Goal: Communication & Community: Answer question/provide support

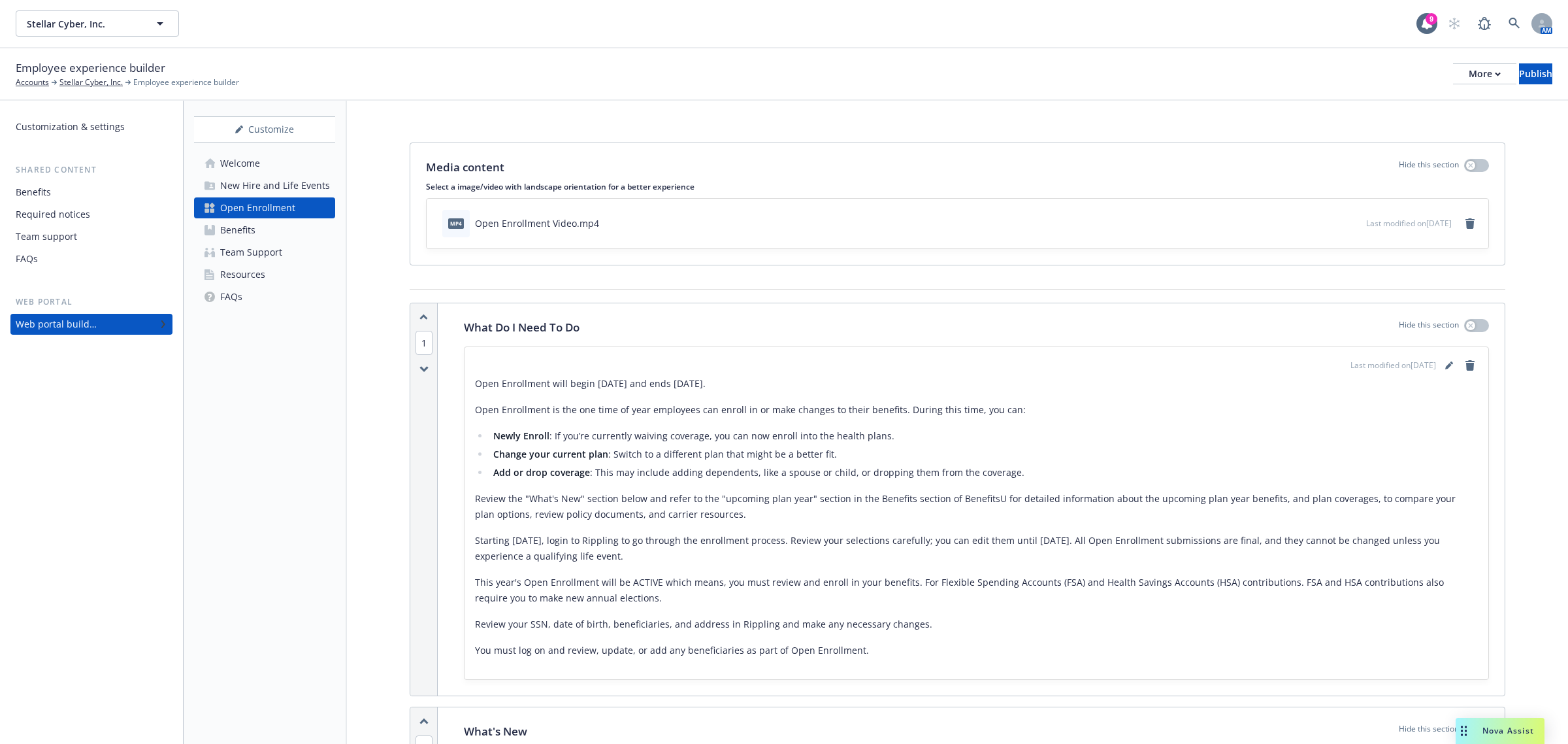
scroll to position [1333, 0]
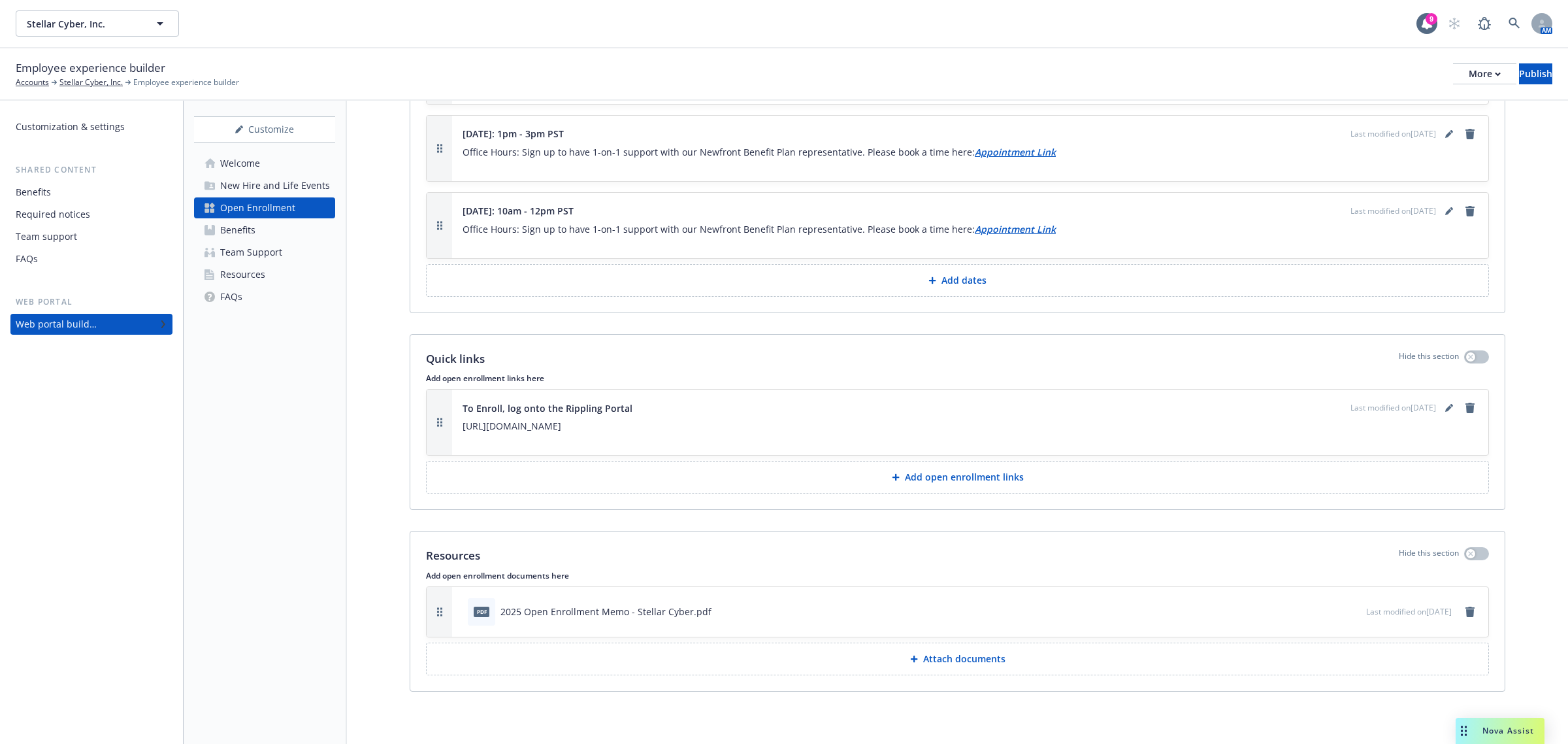
click at [1491, 724] on div "Nova Assist" at bounding box center [1500, 731] width 89 height 26
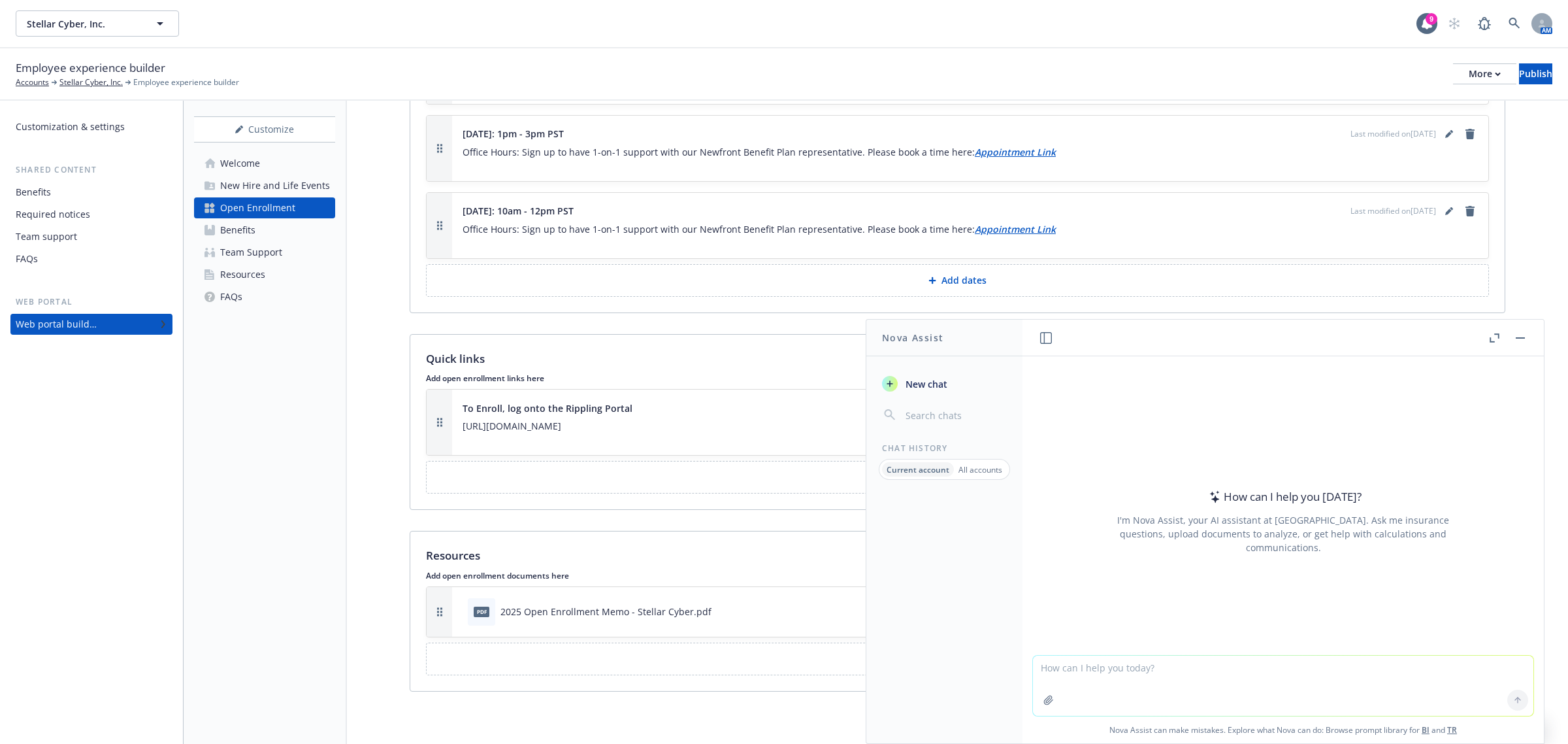
click at [1142, 664] on textarea at bounding box center [1284, 686] width 501 height 60
paste textarea "trudefinition duration cool mountainside vs oakridge shingles estate gray"
type textarea "trudefinition duration cool mountainside vs oakridge shingles estate gray"
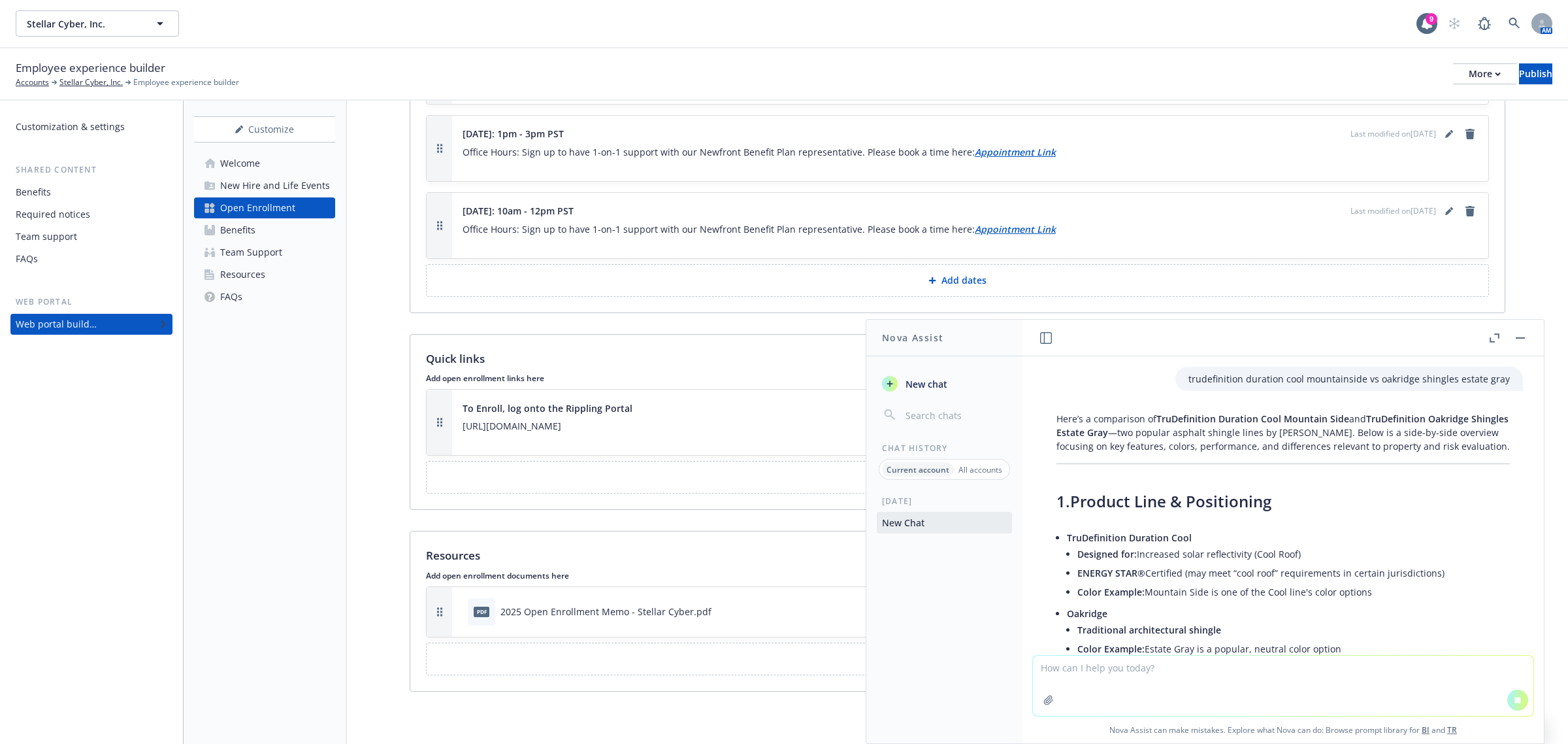
click at [1049, 674] on textarea at bounding box center [1284, 686] width 501 height 60
paste textarea "Hi [PERSON_NAME], We appreciate the consideration very much. Looking forward to…"
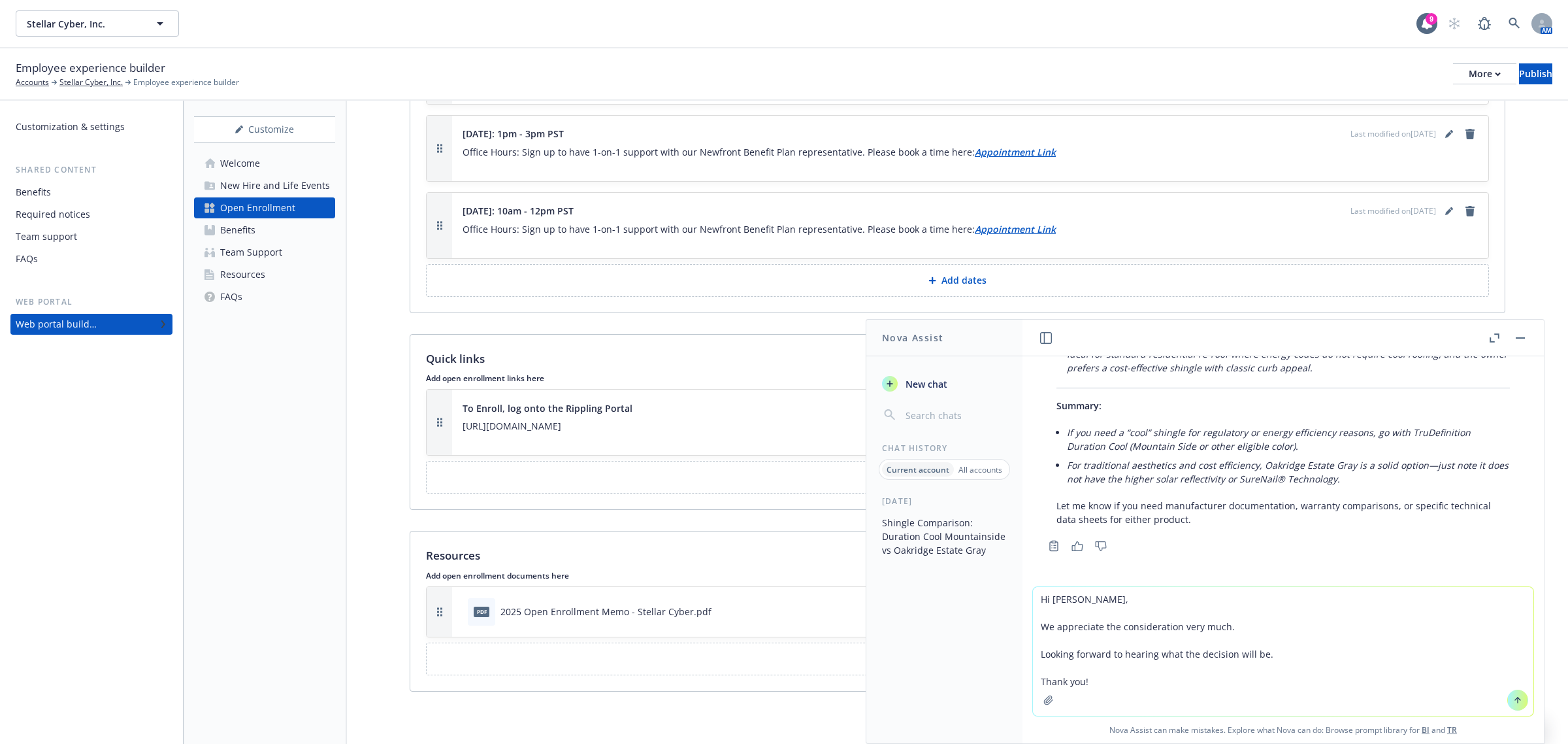
scroll to position [1201, 0]
type textarea "Hi [PERSON_NAME], We appreciate the consideration very much. Looking forward to…"
click at [1518, 699] on button at bounding box center [1518, 700] width 21 height 21
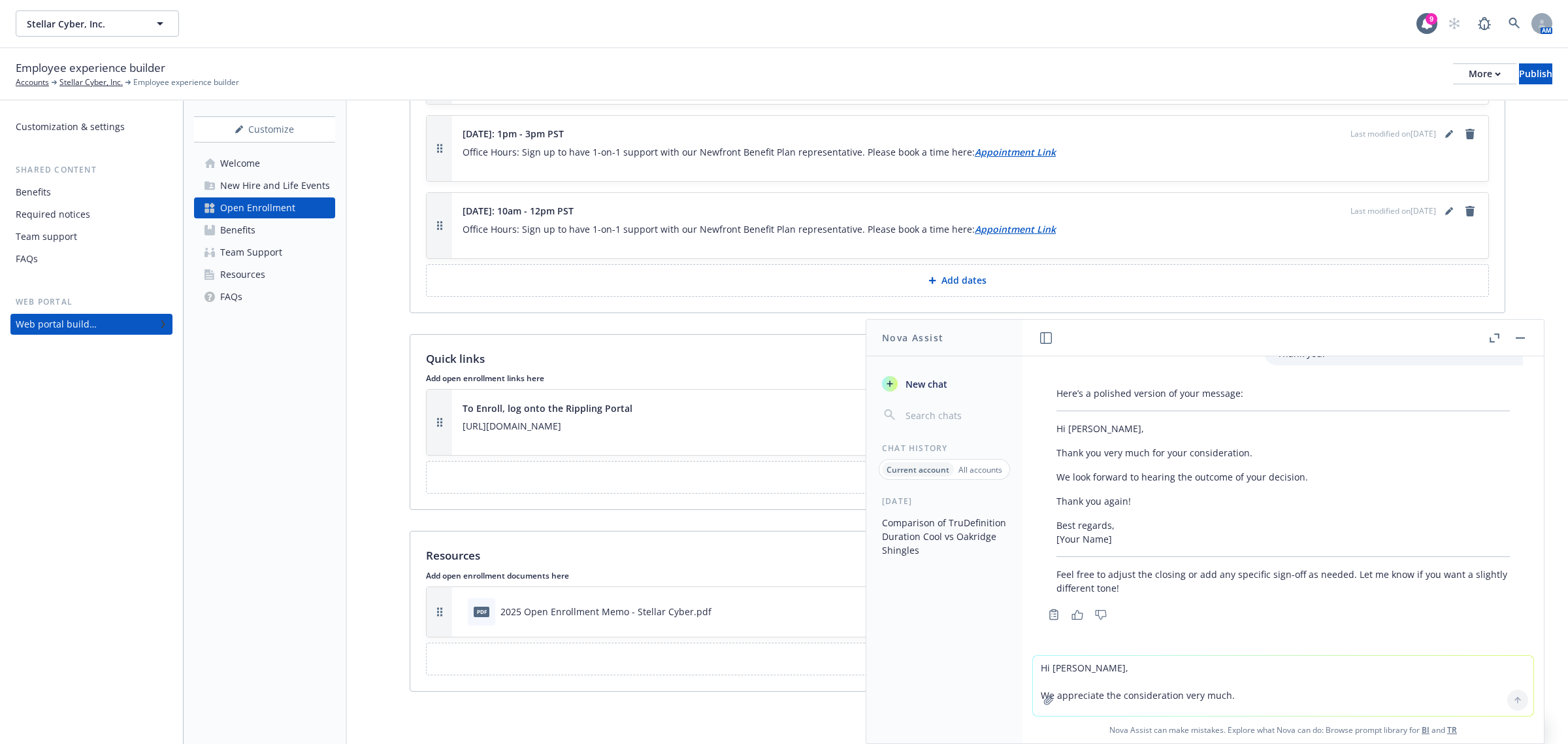
scroll to position [1503, 0]
drag, startPoint x: 1131, startPoint y: 501, endPoint x: 1046, endPoint y: 426, distance: 113.4
click at [1046, 426] on div "Here’s a polished version of your message: Hi [PERSON_NAME], Thank you very muc…" at bounding box center [1283, 490] width 480 height 219
copy div "Hi [PERSON_NAME], Thank you very much for your consideration. We look forward t…"
click at [1173, 668] on textarea "Hi [PERSON_NAME], We appreciate the consideration very much. Looking forward to…" at bounding box center [1284, 686] width 501 height 60
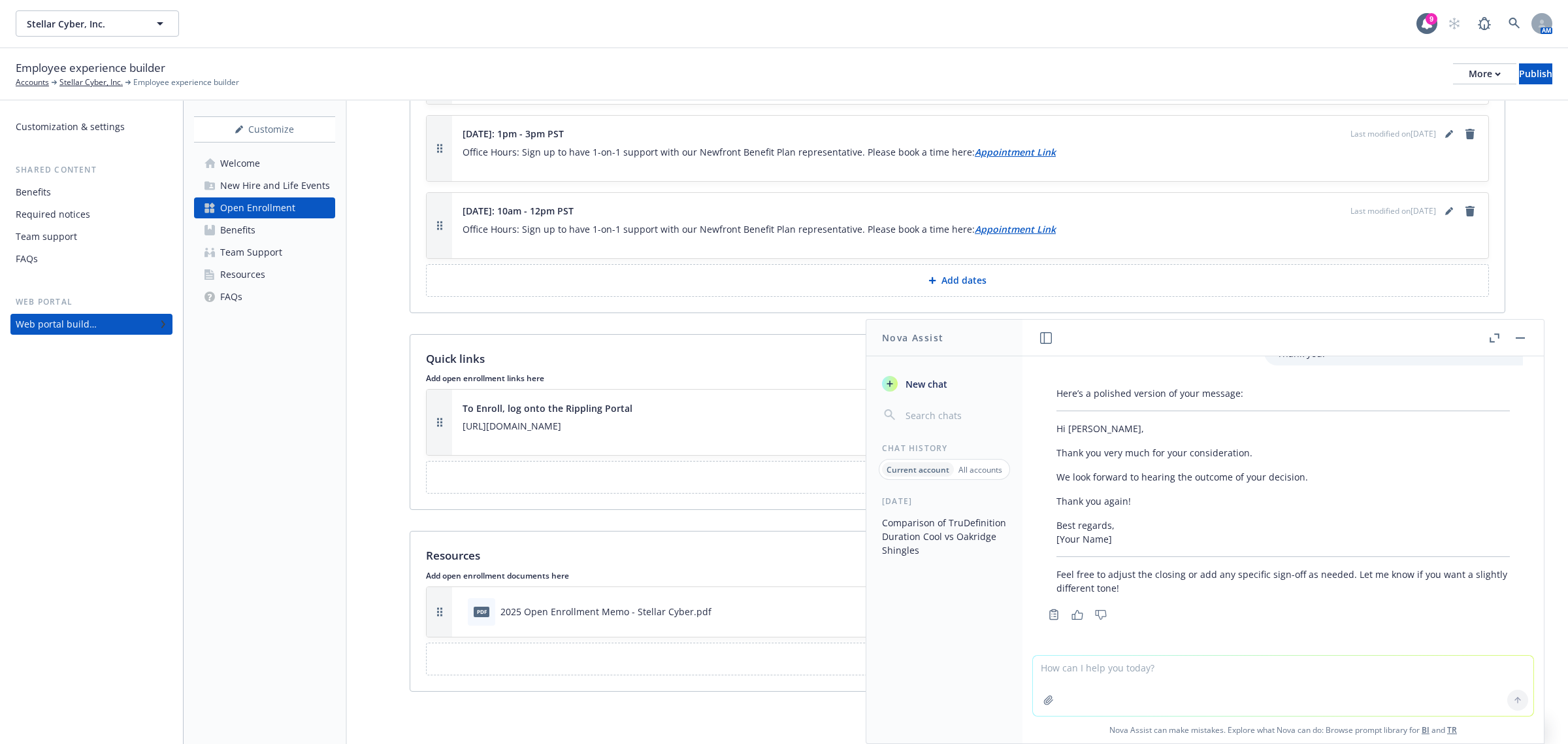
paste textarea "Hi [PERSON_NAME], I've asked our rep at [GEOGRAPHIC_DATA] what our options will…"
type textarea "Hi [PERSON_NAME], I've asked our rep at [GEOGRAPHIC_DATA] what our options will…"
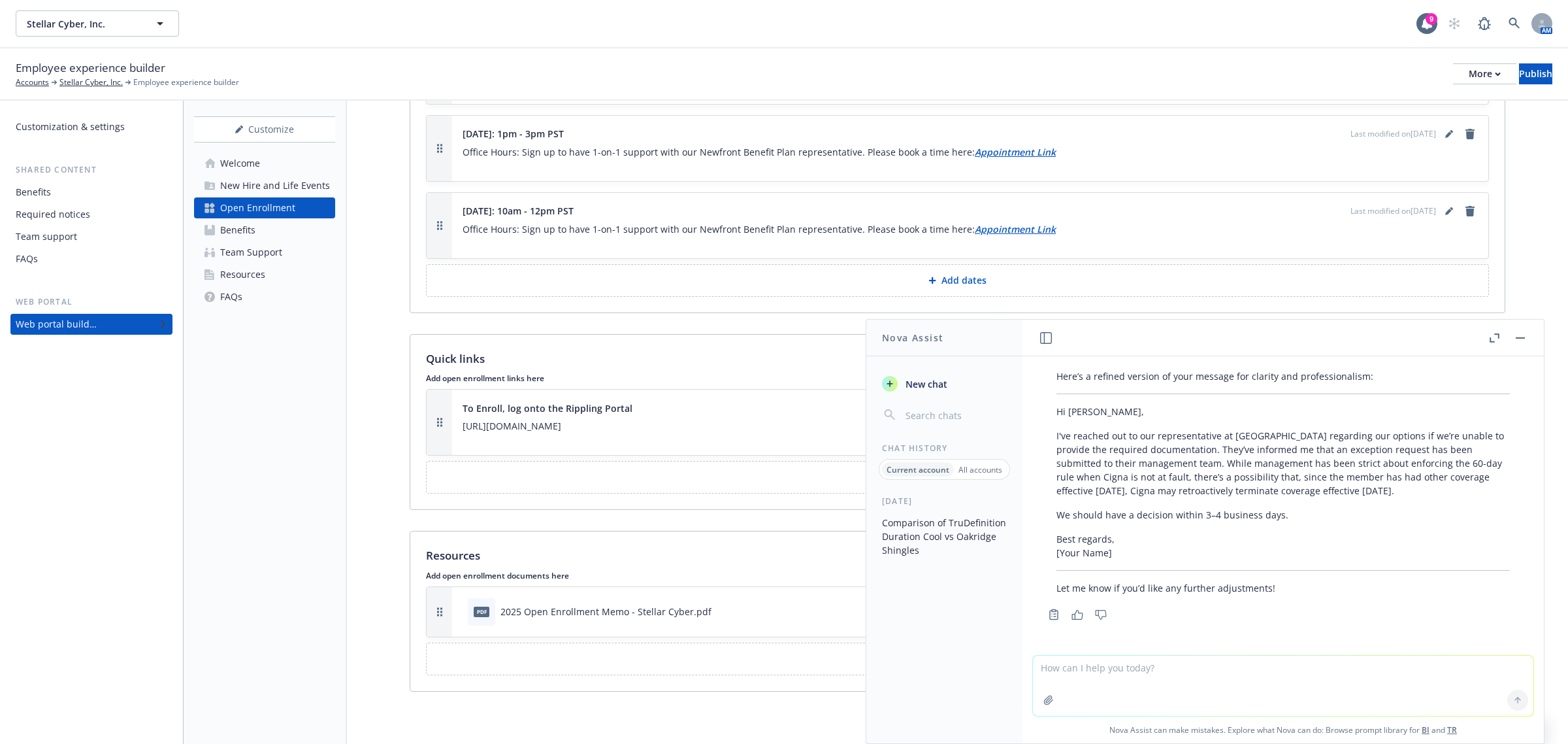
scroll to position [1921, 0]
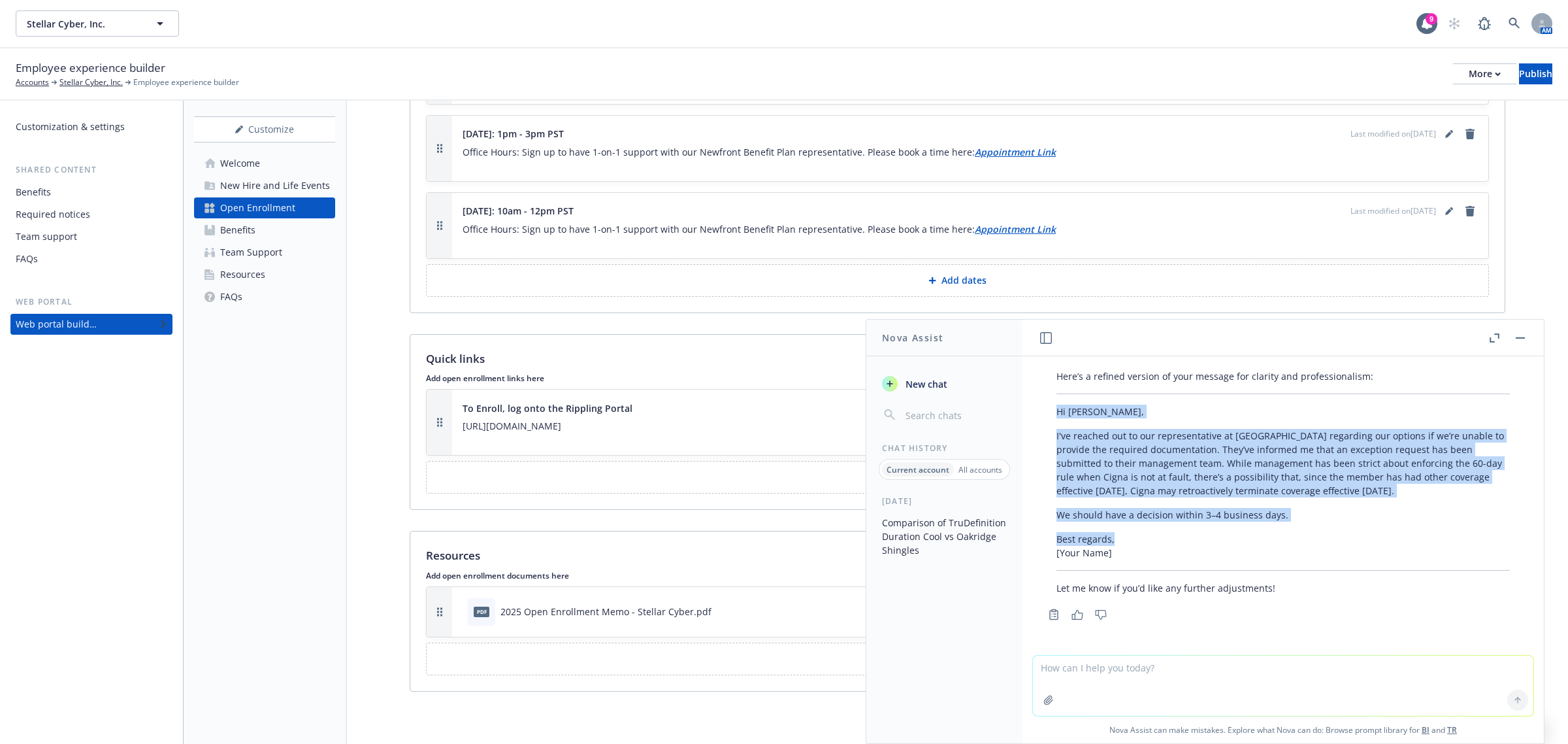
drag, startPoint x: 1116, startPoint y: 538, endPoint x: 1059, endPoint y: 412, distance: 138.3
click at [1059, 412] on div "Here’s a refined version of your message for clarity and professionalism: Hi [P…" at bounding box center [1283, 481] width 480 height 236
copy div "Hi [PERSON_NAME], I've reached out to our representative at [GEOGRAPHIC_DATA] r…"
